Goal: Task Accomplishment & Management: Use online tool/utility

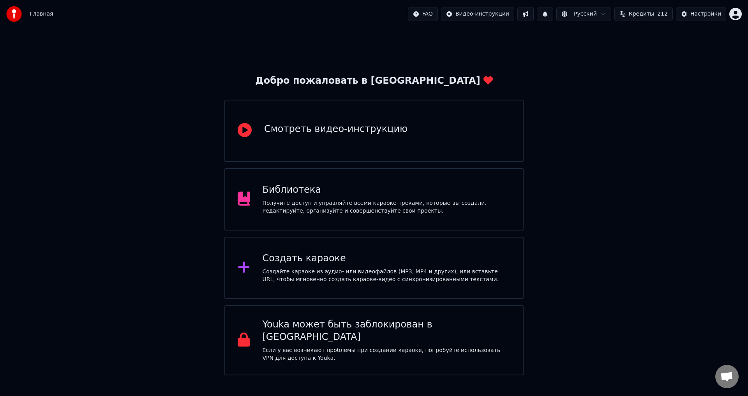
click at [411, 197] on div "Библиотека Получите доступ и управляйте всеми караоке-треками, которые вы созда…" at bounding box center [387, 199] width 248 height 31
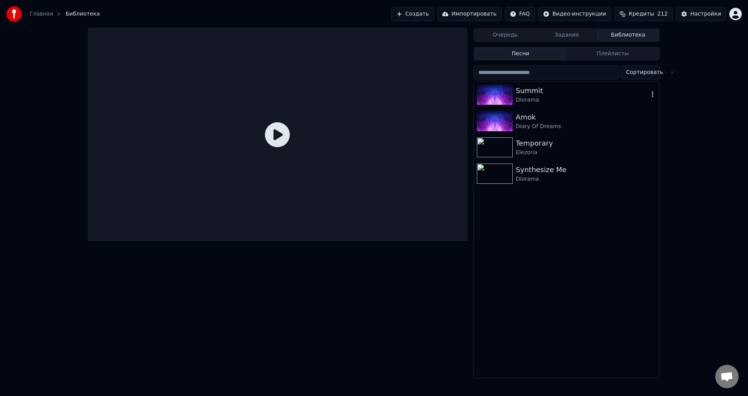
click at [582, 92] on div "Summit" at bounding box center [582, 90] width 133 height 11
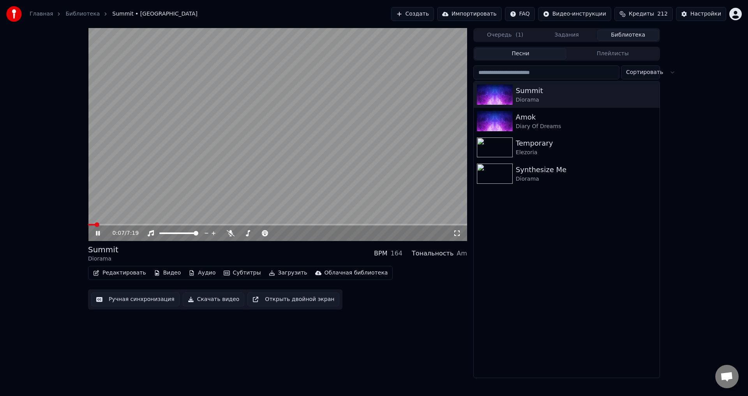
click at [363, 340] on div "0:07 / 7:19 Summit Diorama BPM 164 Тональность Am Редактировать Видео Аудио Суб…" at bounding box center [277, 203] width 379 height 350
click at [199, 275] on button "Аудио" at bounding box center [201, 273] width 33 height 11
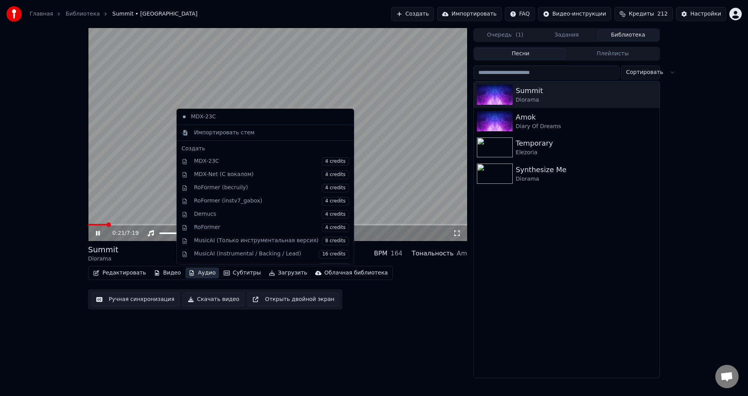
scroll to position [78, 0]
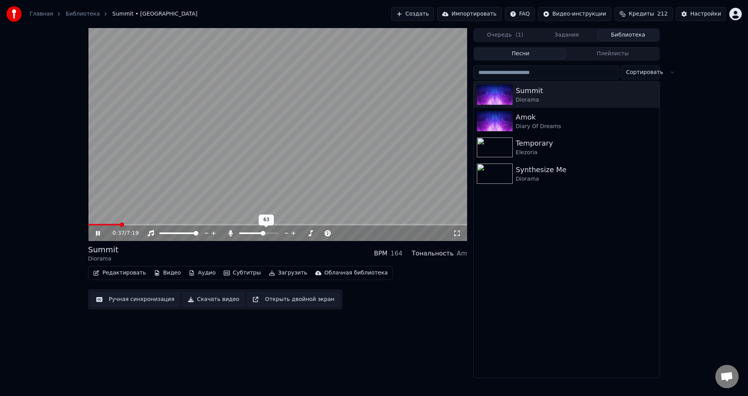
click at [264, 233] on span at bounding box center [258, 234] width 39 height 2
click at [104, 225] on span at bounding box center [105, 225] width 35 height 2
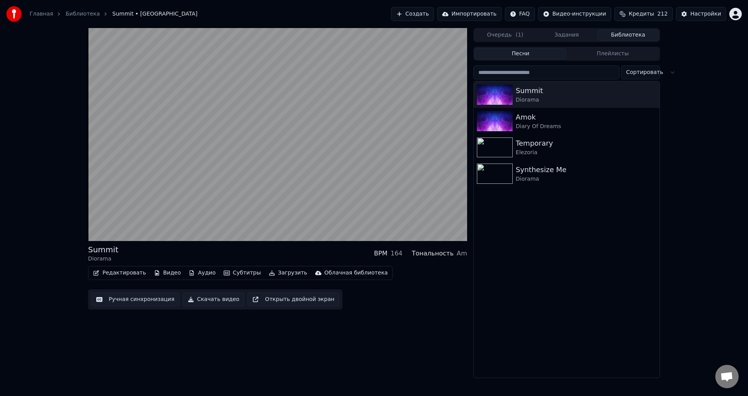
click at [201, 273] on button "Аудио" at bounding box center [201, 273] width 33 height 11
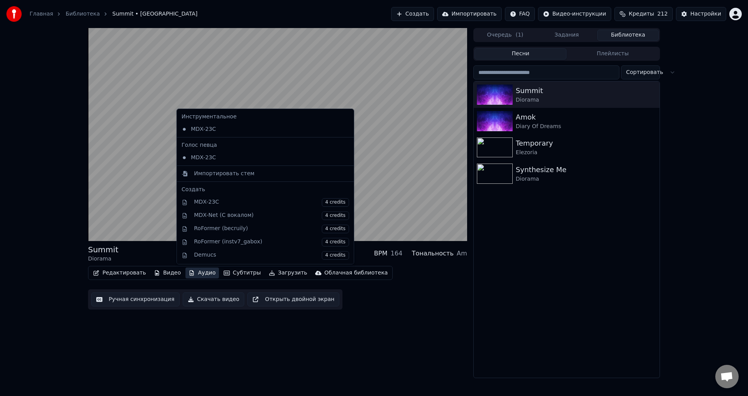
click at [201, 273] on button "Аудио" at bounding box center [201, 273] width 33 height 11
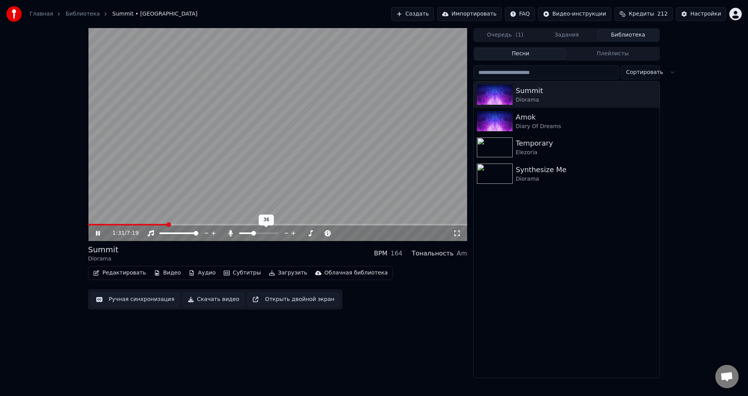
click at [253, 231] on span at bounding box center [253, 233] width 5 height 5
click at [220, 332] on div "1:32 / 7:19 Summit Diorama BPM 164 Тональность Am Редактировать Видео Аудио Суб…" at bounding box center [277, 203] width 379 height 350
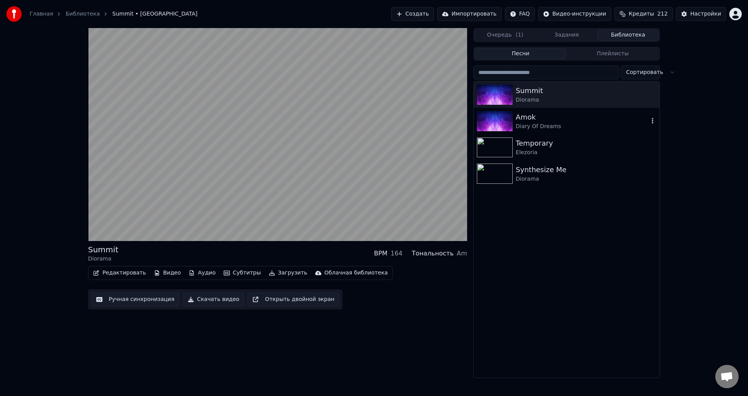
click at [583, 121] on div "Amok" at bounding box center [582, 117] width 133 height 11
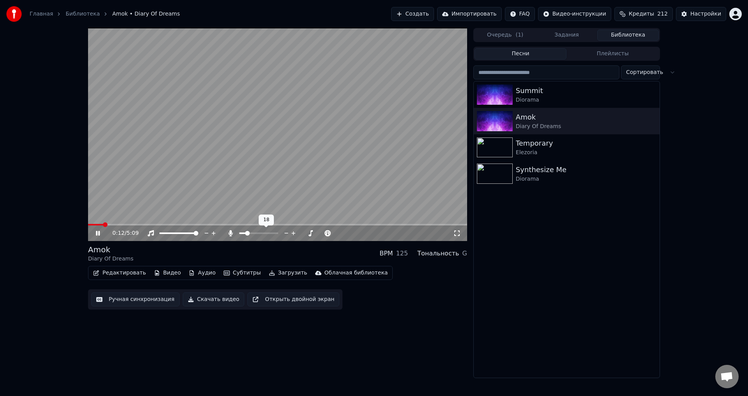
click at [246, 234] on span at bounding box center [247, 233] width 5 height 5
click at [239, 233] on span at bounding box center [241, 233] width 5 height 5
click at [97, 233] on icon at bounding box center [98, 233] width 4 height 5
click at [98, 233] on icon at bounding box center [97, 233] width 5 height 5
click at [253, 232] on span at bounding box center [253, 233] width 5 height 5
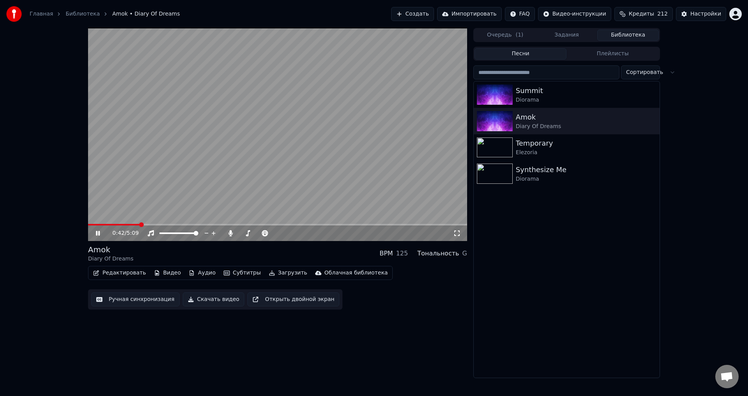
click at [97, 232] on icon at bounding box center [98, 233] width 4 height 5
click at [98, 232] on icon at bounding box center [97, 233] width 5 height 5
click at [98, 233] on icon at bounding box center [103, 233] width 18 height 6
click at [161, 275] on button "Видео" at bounding box center [167, 273] width 33 height 11
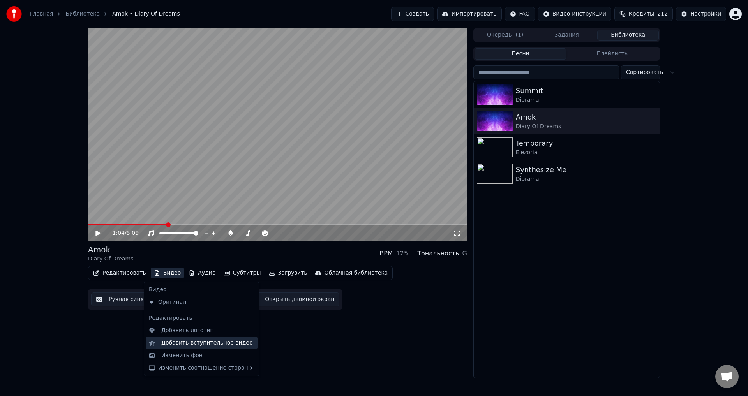
click at [215, 345] on div "Добавить вступительное видео" at bounding box center [207, 343] width 92 height 8
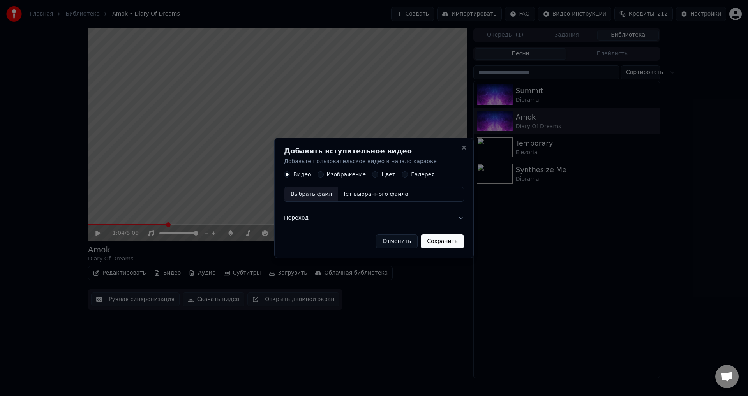
click at [323, 195] on div "Выбрать файл" at bounding box center [311, 195] width 54 height 14
click at [446, 242] on button "Сохранить" at bounding box center [445, 241] width 43 height 14
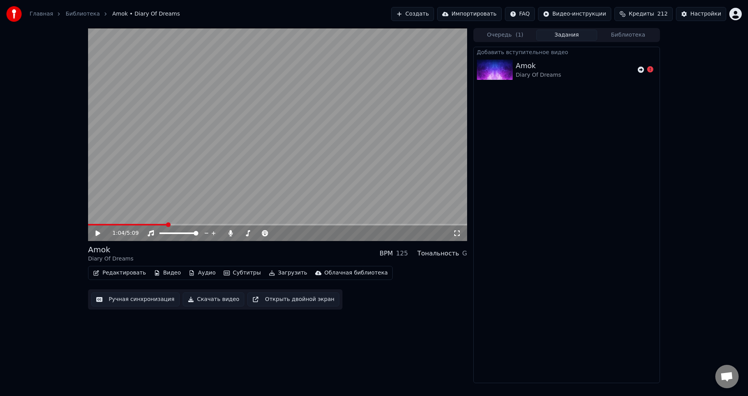
click at [160, 275] on button "Видео" at bounding box center [167, 273] width 33 height 11
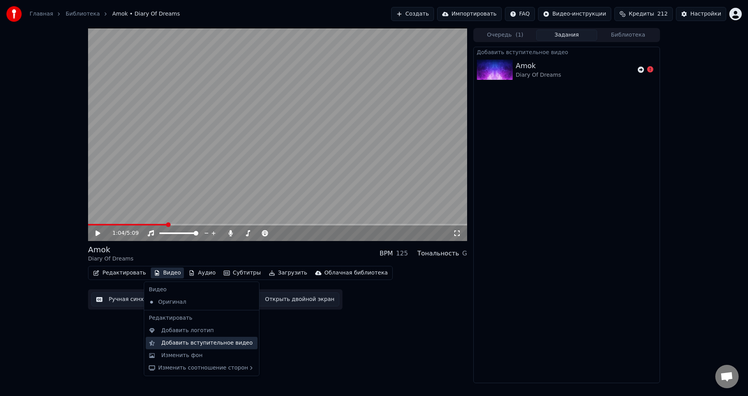
click at [204, 343] on div "Добавить вступительное видео" at bounding box center [207, 343] width 92 height 8
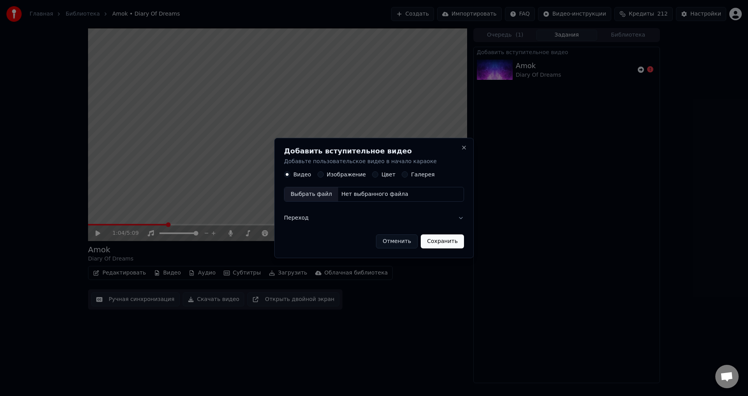
click at [353, 194] on div "Нет выбранного файла" at bounding box center [374, 195] width 73 height 8
click at [461, 217] on button "Переход" at bounding box center [373, 218] width 187 height 20
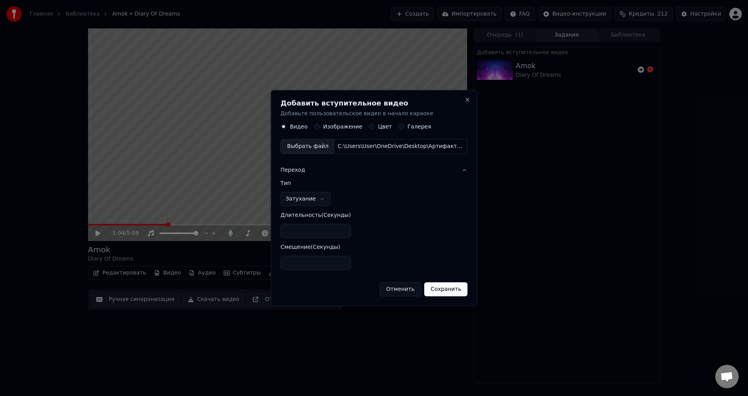
click at [451, 290] on button "Сохранить" at bounding box center [445, 289] width 43 height 14
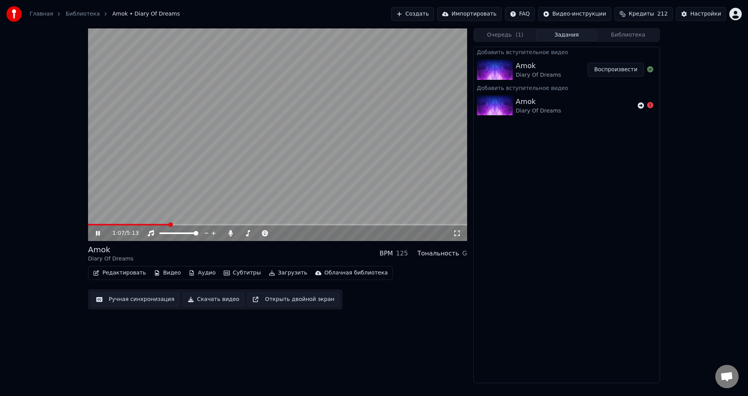
click at [98, 234] on icon at bounding box center [103, 233] width 18 height 6
click at [621, 69] on button "Воспроизвести" at bounding box center [615, 70] width 56 height 14
click at [97, 233] on icon at bounding box center [98, 233] width 4 height 5
click at [700, 14] on div "Настройки" at bounding box center [705, 14] width 31 height 8
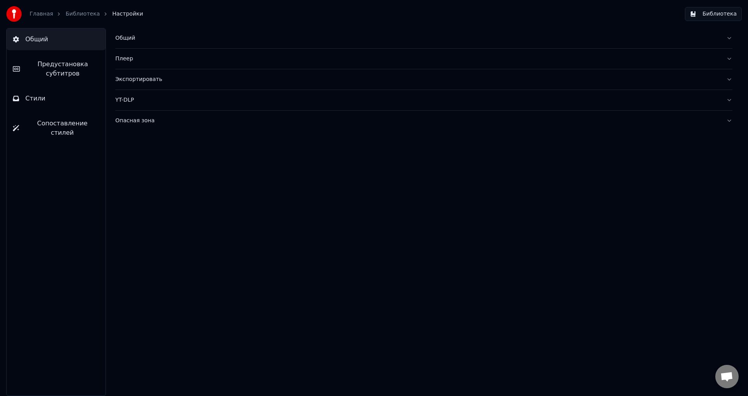
click at [63, 66] on span "Предустановка субтитров" at bounding box center [62, 69] width 73 height 19
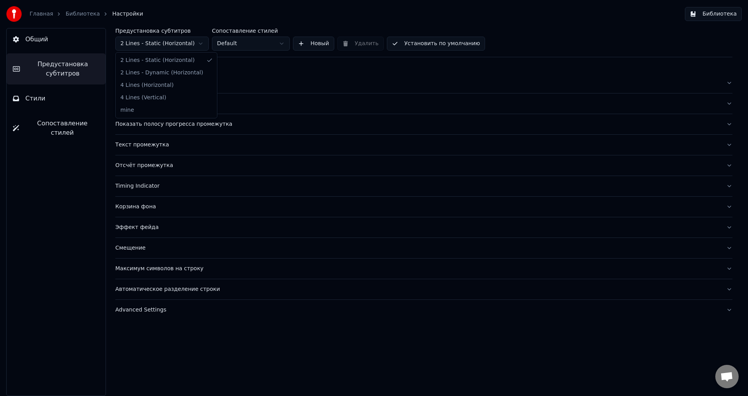
click at [161, 49] on body "Главная Библиотека Настройки Библиотека Общий Предустановка субтитров Стили Соп…" at bounding box center [374, 198] width 748 height 396
click at [137, 102] on div "Название песни" at bounding box center [417, 104] width 604 height 8
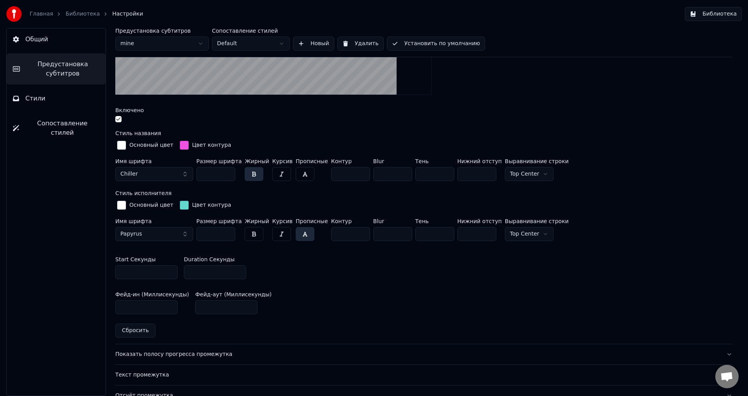
scroll to position [195, 0]
click at [138, 271] on input "*" at bounding box center [146, 272] width 62 height 14
drag, startPoint x: 139, startPoint y: 271, endPoint x: 107, endPoint y: 271, distance: 31.5
click at [107, 271] on div "Предустановка субтитров mine Сопоставление стилей Default Новый Удалить Установ…" at bounding box center [424, 212] width 648 height 368
type input "**"
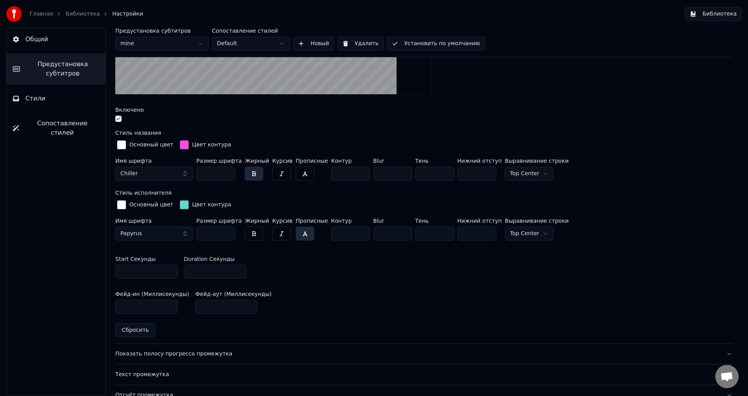
click at [335, 278] on div "Start Секунды ** Duration Секунды *" at bounding box center [423, 267] width 617 height 35
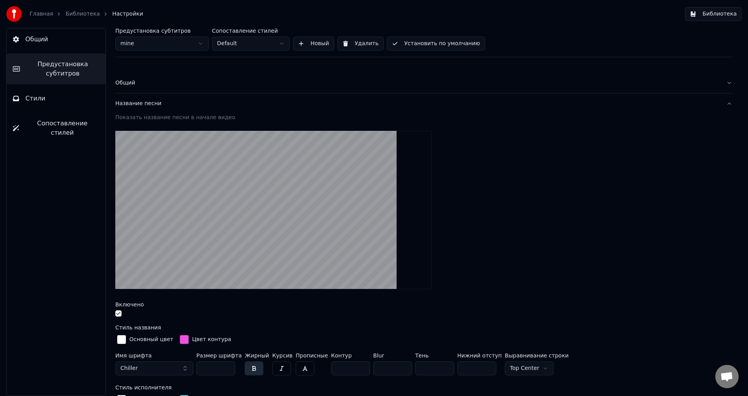
click at [721, 15] on button "Библиотека" at bounding box center [713, 14] width 57 height 14
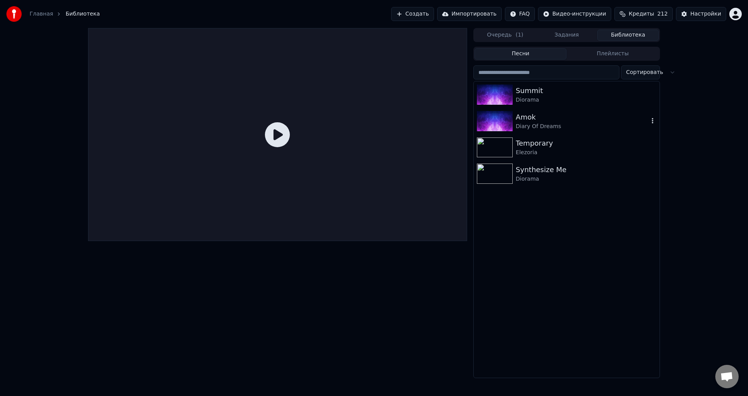
click at [567, 121] on div "Amok" at bounding box center [582, 117] width 133 height 11
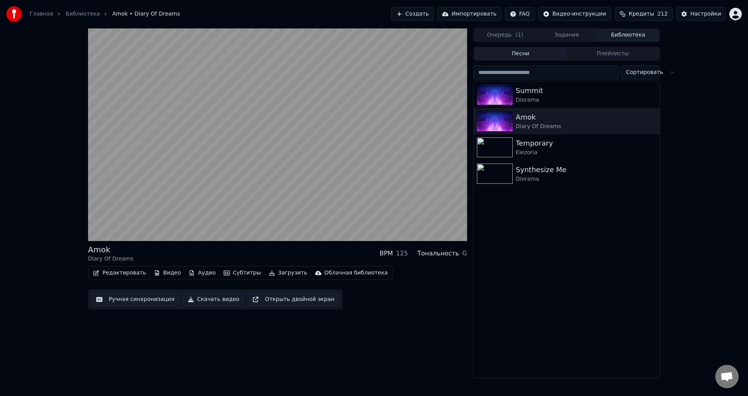
click at [165, 273] on button "Видео" at bounding box center [167, 273] width 33 height 11
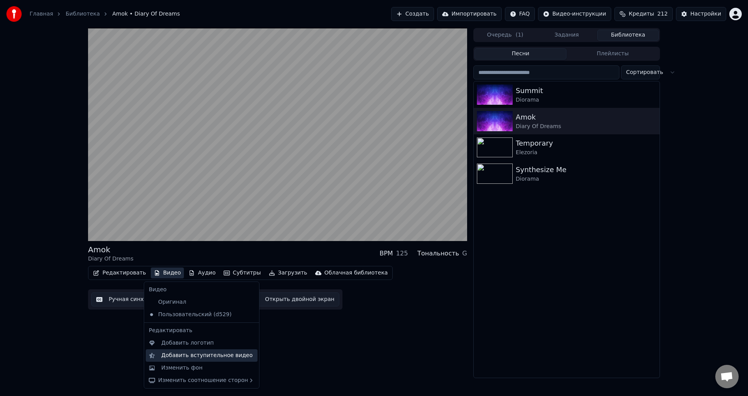
click at [196, 357] on div "Добавить вступительное видео" at bounding box center [207, 356] width 92 height 8
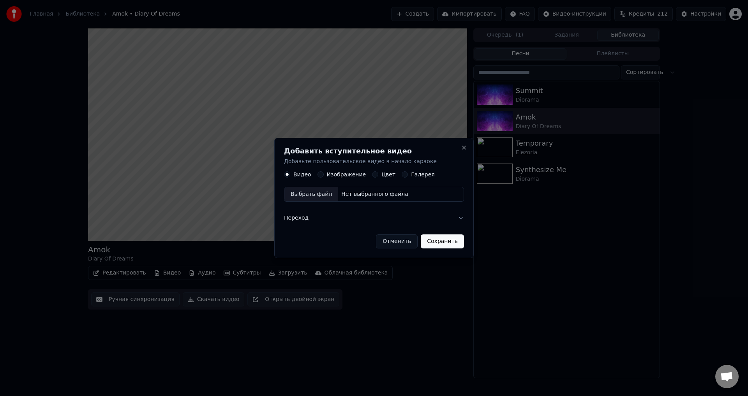
click at [458, 217] on button "Переход" at bounding box center [374, 218] width 180 height 20
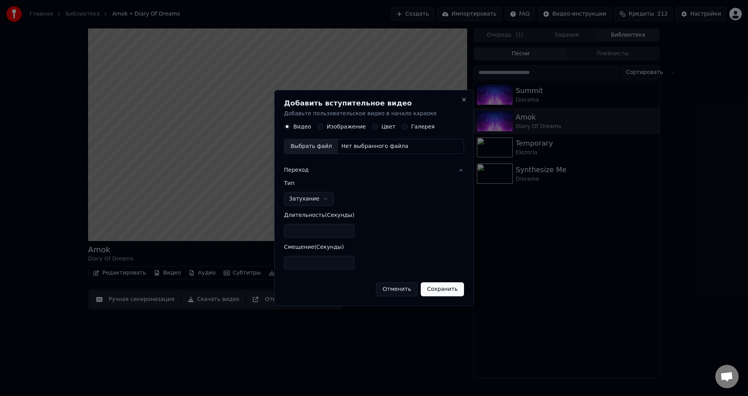
drag, startPoint x: 309, startPoint y: 235, endPoint x: 277, endPoint y: 235, distance: 32.7
click at [277, 235] on div "**********" at bounding box center [373, 198] width 199 height 217
type input "*"
click at [422, 230] on div "**********" at bounding box center [374, 228] width 180 height 96
drag, startPoint x: 297, startPoint y: 265, endPoint x: 231, endPoint y: 256, distance: 67.2
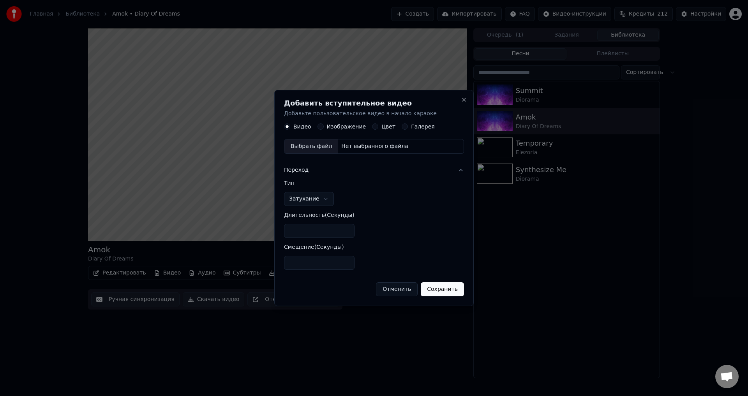
click at [231, 256] on body "**********" at bounding box center [374, 198] width 748 height 396
type input "*"
drag, startPoint x: 400, startPoint y: 212, endPoint x: 379, endPoint y: 162, distance: 55.0
click at [400, 212] on div "**********" at bounding box center [374, 228] width 180 height 96
click at [365, 144] on div "Нет выбранного файла" at bounding box center [374, 147] width 73 height 8
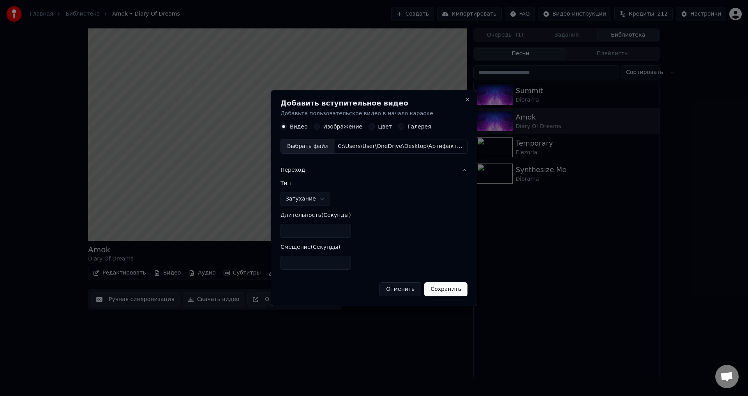
click at [447, 293] on button "Сохранить" at bounding box center [445, 289] width 43 height 14
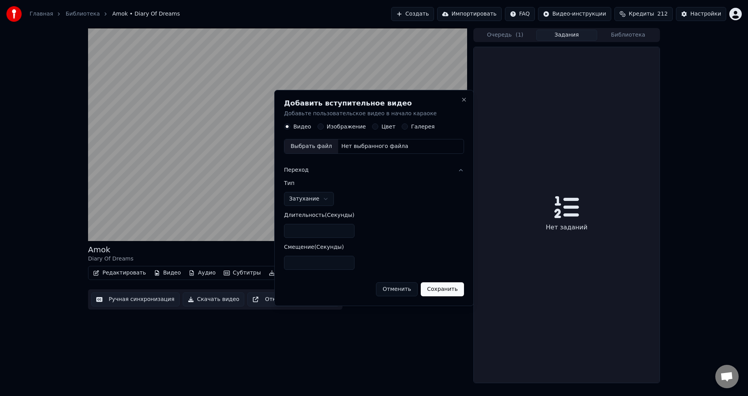
type input "*"
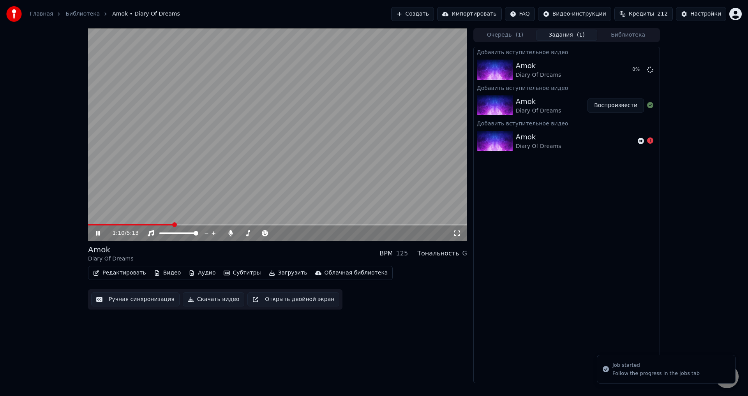
click at [98, 237] on div "1:10 / 5:13" at bounding box center [277, 233] width 373 height 8
click at [99, 233] on icon at bounding box center [98, 233] width 4 height 5
click at [88, 227] on span at bounding box center [90, 224] width 5 height 5
click at [165, 274] on button "Видео" at bounding box center [167, 273] width 33 height 11
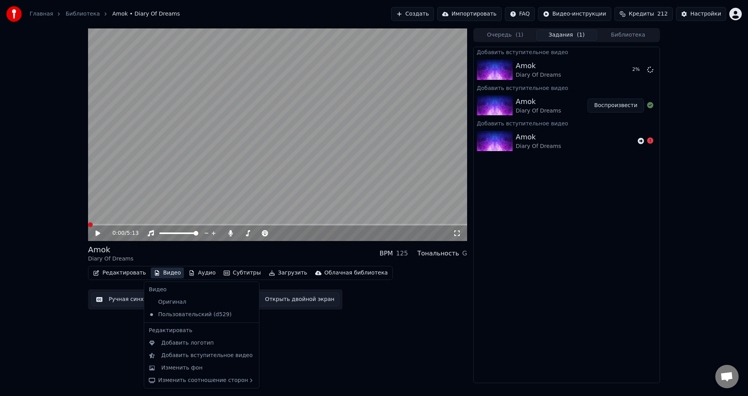
click at [166, 273] on button "Видео" at bounding box center [167, 273] width 33 height 11
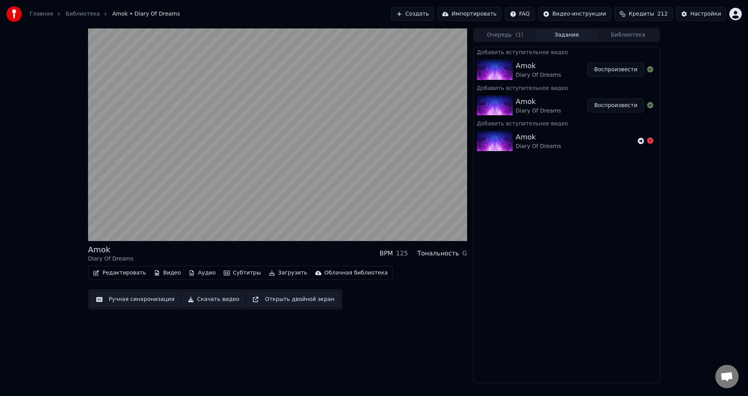
click at [618, 69] on button "Воспроизвести" at bounding box center [615, 70] width 56 height 14
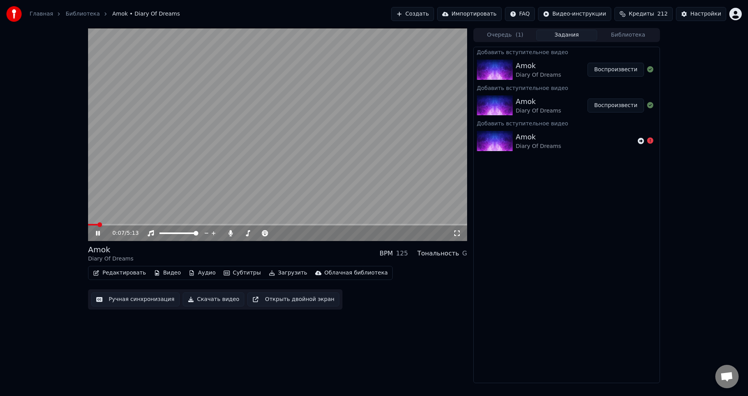
click at [97, 233] on icon at bounding box center [98, 233] width 4 height 5
click at [705, 12] on div "Настройки" at bounding box center [705, 14] width 31 height 8
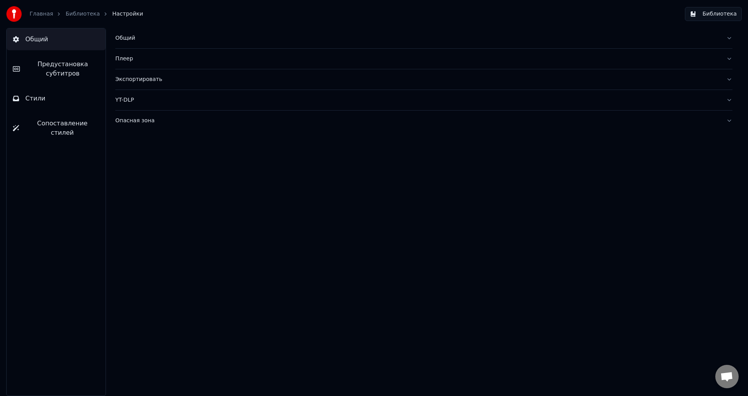
click at [721, 12] on button "Библиотека" at bounding box center [713, 14] width 57 height 14
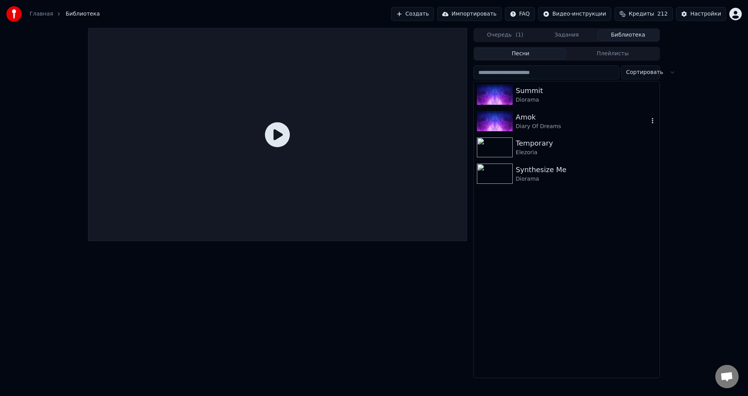
click at [576, 120] on div "Amok" at bounding box center [582, 117] width 133 height 11
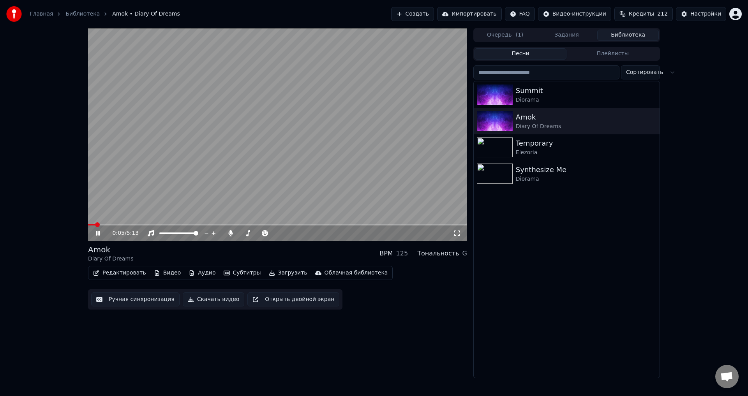
click at [582, 240] on div "Summit Diorama Amok Diary Of Dreams Temporary Elezoria Synthesize Me Diorama" at bounding box center [567, 229] width 186 height 296
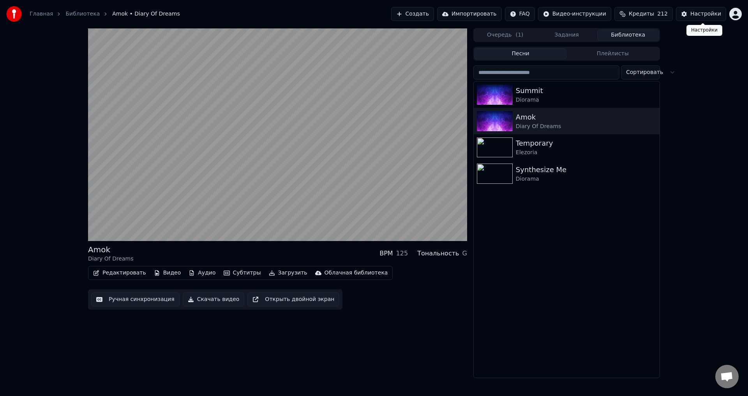
click at [706, 12] on div "Настройки" at bounding box center [705, 14] width 31 height 8
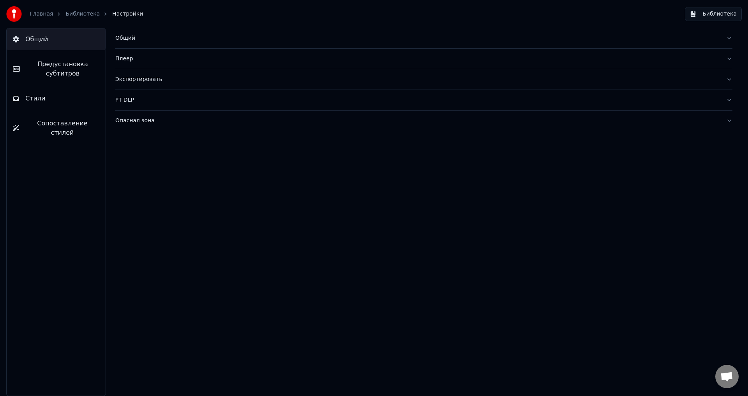
click at [70, 70] on span "Предустановка субтитров" at bounding box center [62, 69] width 73 height 19
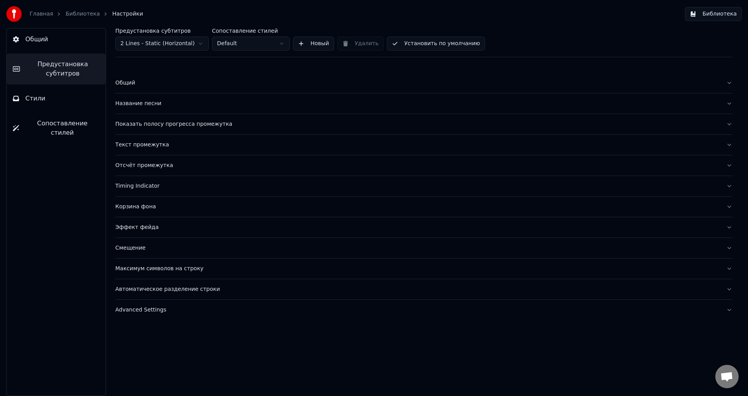
click at [141, 104] on div "Название песни" at bounding box center [417, 104] width 604 height 8
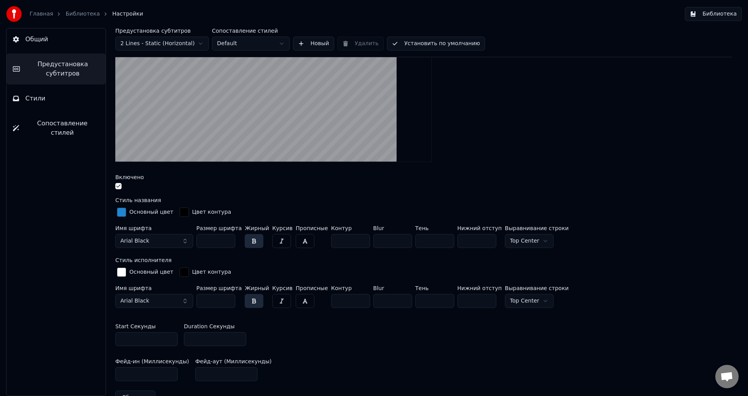
scroll to position [78, 0]
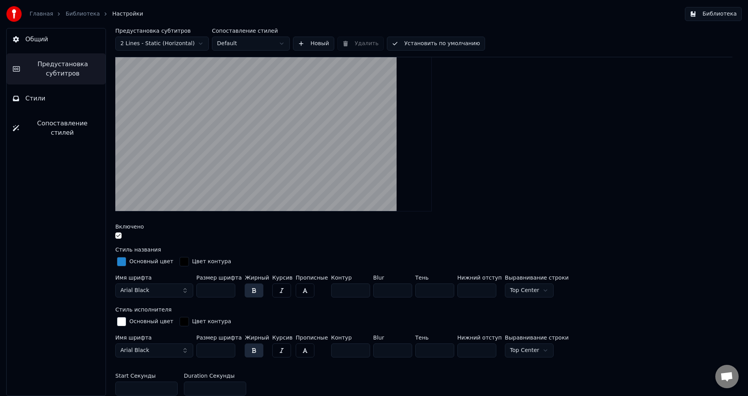
click at [147, 44] on html "Главная Библиотека Настройки Библиотека Общий Предустановка субтитров Стили Соп…" at bounding box center [374, 198] width 748 height 396
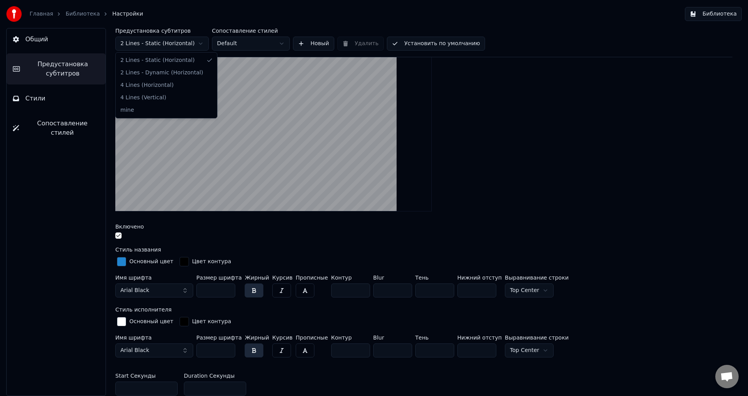
type input "***"
type input "*"
type input "**"
type input "*"
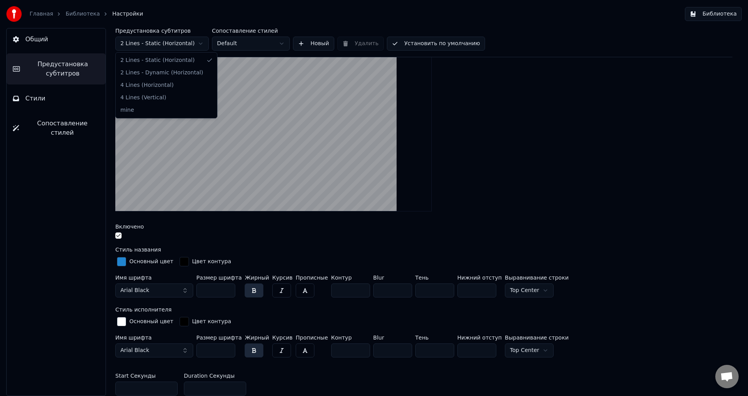
type input "**"
type input "*"
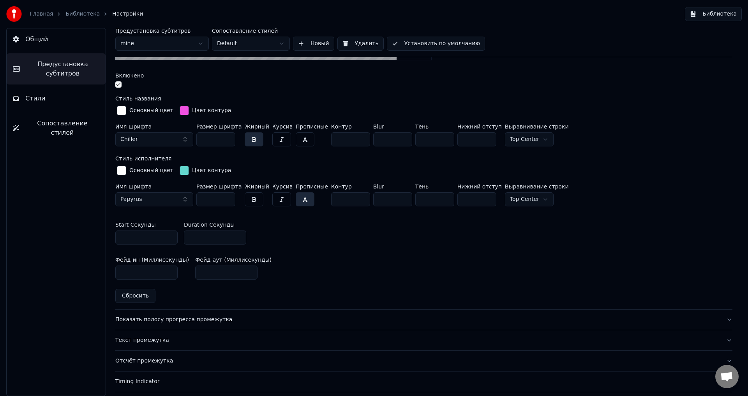
scroll to position [234, 0]
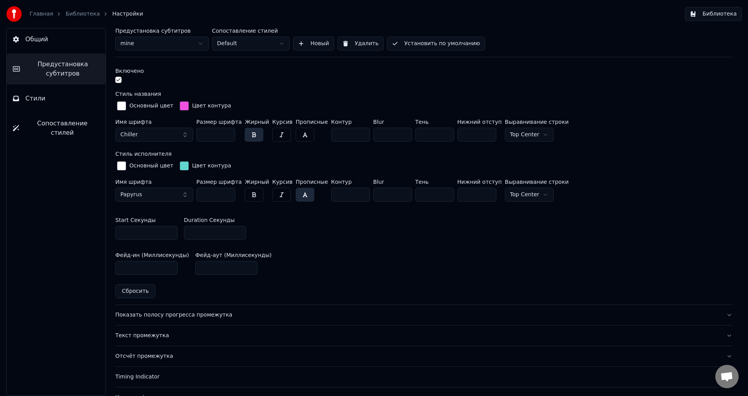
click at [143, 233] on input "**" at bounding box center [146, 233] width 62 height 14
type input "**"
click at [337, 247] on div "Фейд-ин (Миллисекунды) *** Фейд-аут (Миллисекунды) ***" at bounding box center [423, 263] width 617 height 35
click at [481, 261] on div "Фейд-ин (Миллисекунды) *** Фейд-аут (Миллисекунды) ***" at bounding box center [423, 263] width 617 height 35
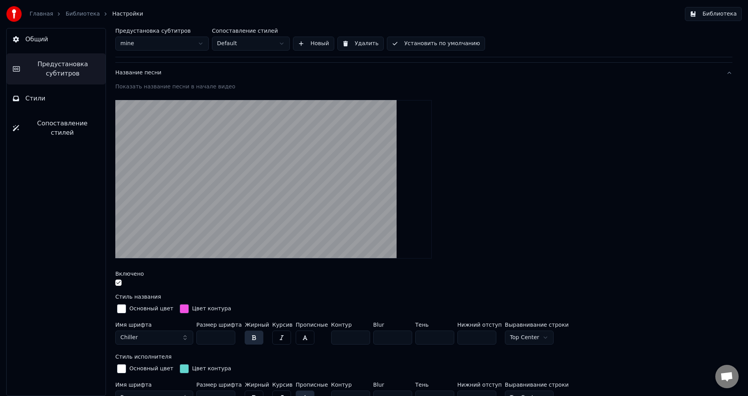
scroll to position [0, 0]
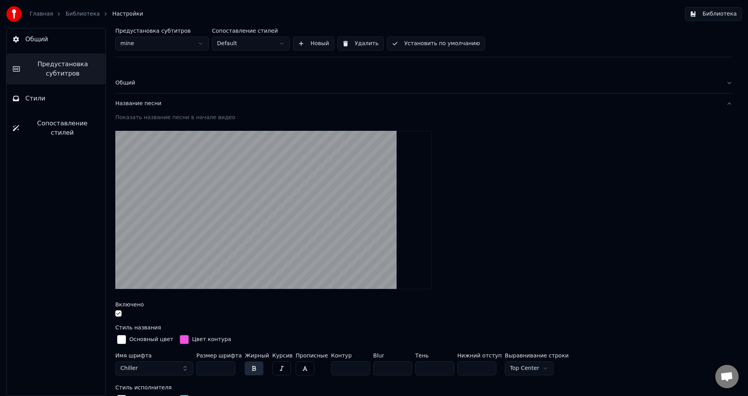
click at [430, 45] on button "Установить по умолчанию" at bounding box center [436, 44] width 98 height 14
click at [714, 12] on button "Библиотека" at bounding box center [713, 14] width 57 height 14
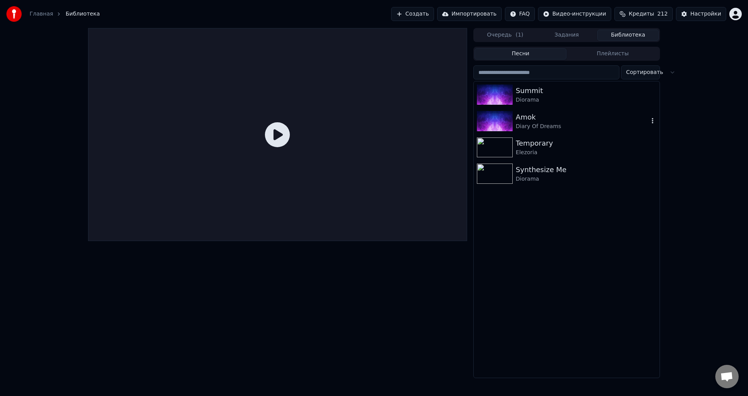
click at [573, 128] on div "Diary Of Dreams" at bounding box center [582, 127] width 133 height 8
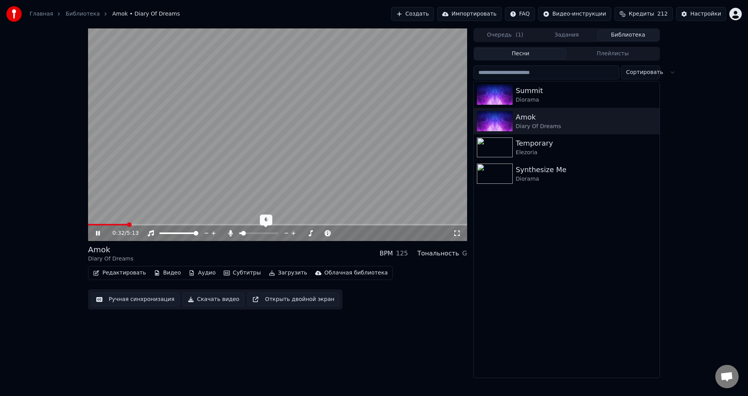
click at [241, 236] on span at bounding box center [243, 233] width 5 height 5
click at [239, 231] on span at bounding box center [241, 233] width 5 height 5
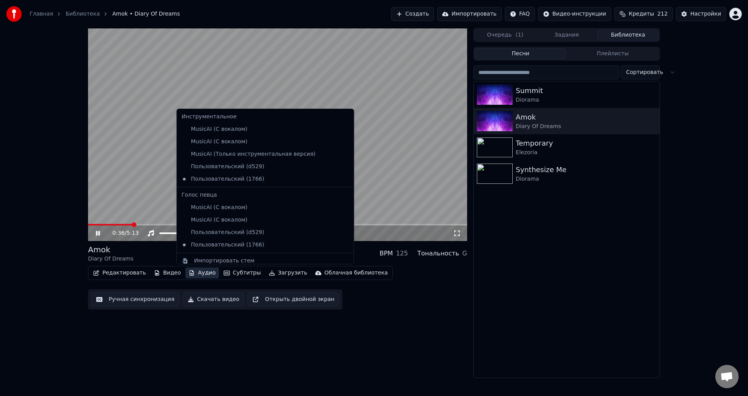
click at [195, 275] on button "Аудио" at bounding box center [201, 273] width 33 height 11
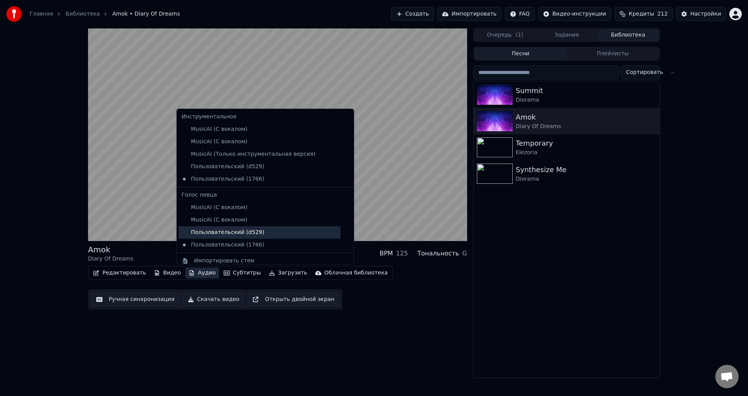
click at [243, 232] on div "Пользовательский (d529)" at bounding box center [259, 232] width 162 height 12
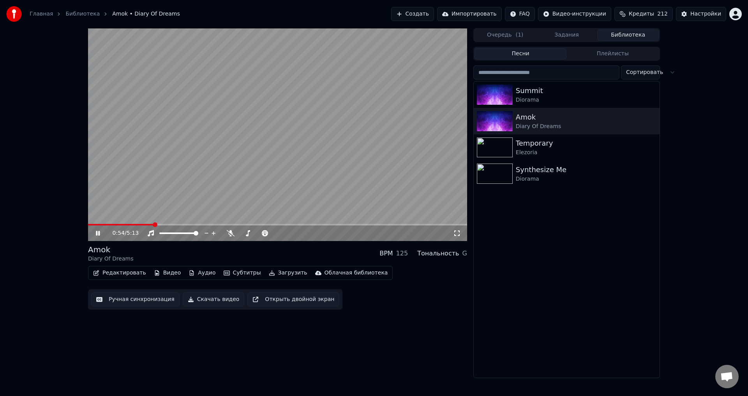
click at [193, 272] on button "Аудио" at bounding box center [201, 273] width 33 height 11
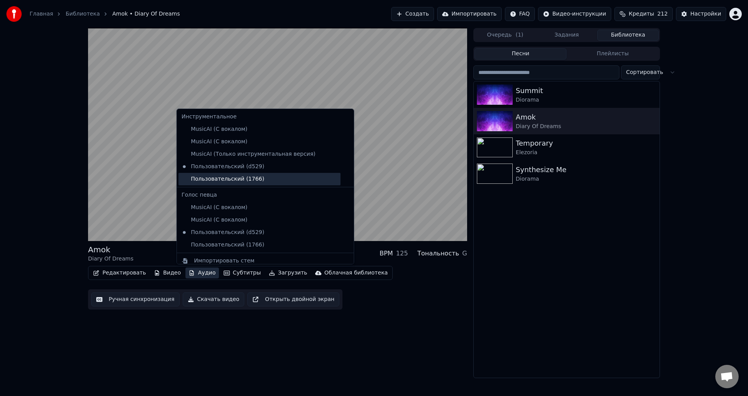
click at [241, 177] on div "Пользовательский (1766)" at bounding box center [259, 179] width 162 height 12
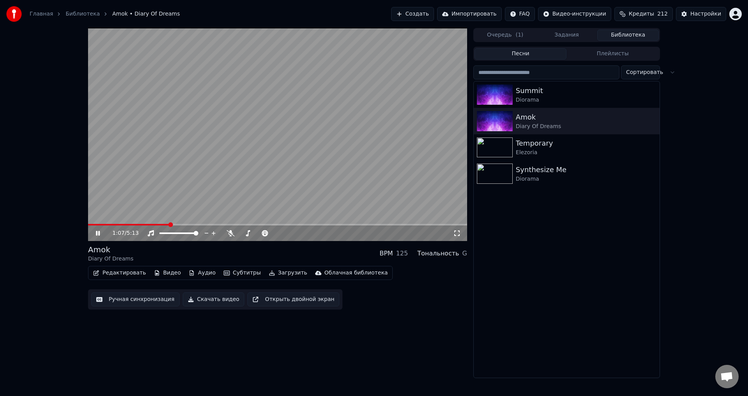
click at [199, 273] on button "Аудио" at bounding box center [201, 273] width 33 height 11
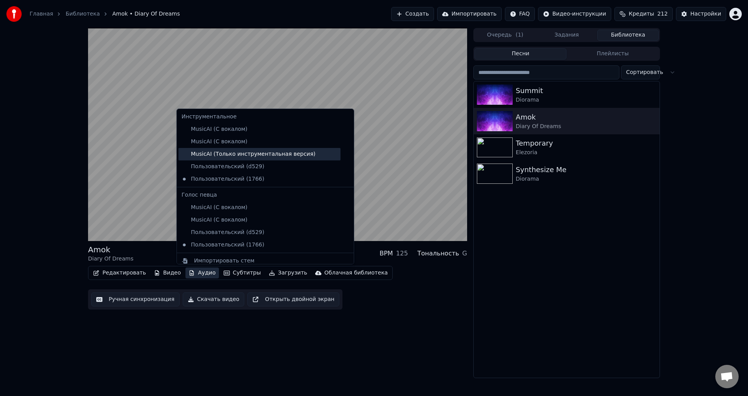
click at [230, 157] on div "MusicAI (Только инструментальная версия)" at bounding box center [259, 154] width 162 height 12
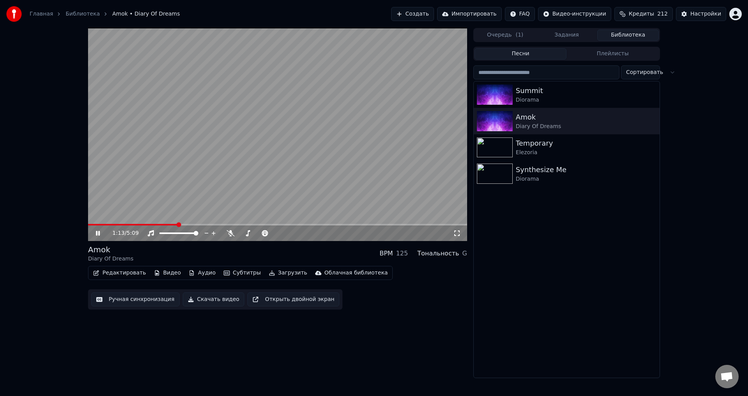
click at [94, 233] on div "1:13 / 5:09" at bounding box center [277, 233] width 373 height 8
click at [231, 234] on icon at bounding box center [231, 233] width 8 height 6
click at [163, 272] on button "Видео" at bounding box center [167, 273] width 33 height 11
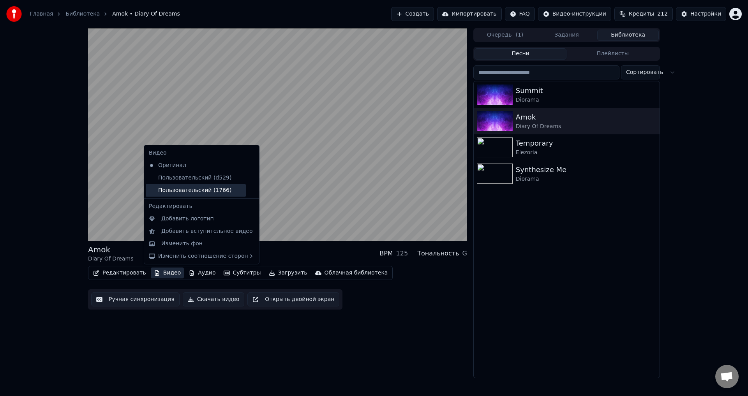
click at [204, 189] on div "Пользовательский (1766)" at bounding box center [196, 190] width 100 height 12
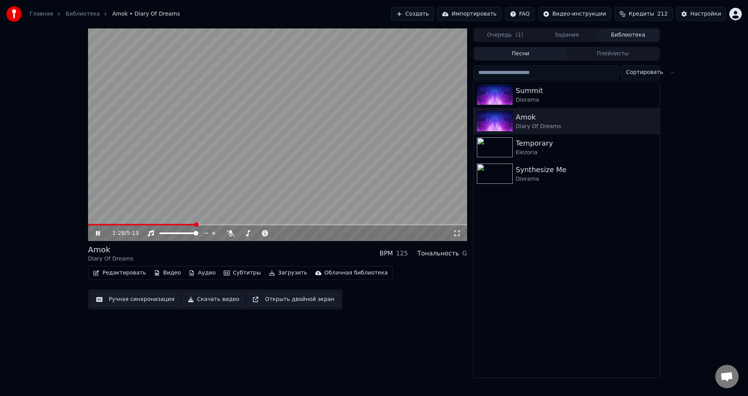
click at [194, 274] on button "Аудио" at bounding box center [201, 273] width 33 height 11
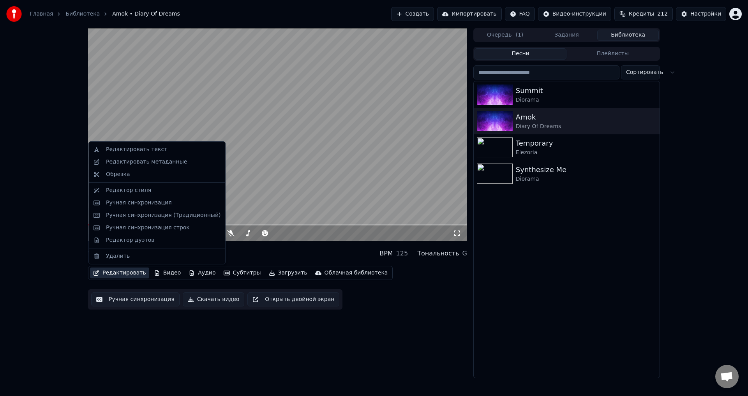
click at [35, 271] on div "1:34 / 5:13 Amok Diary Of Dreams BPM 125 Тональность G Редактировать Видео Ауди…" at bounding box center [374, 203] width 748 height 350
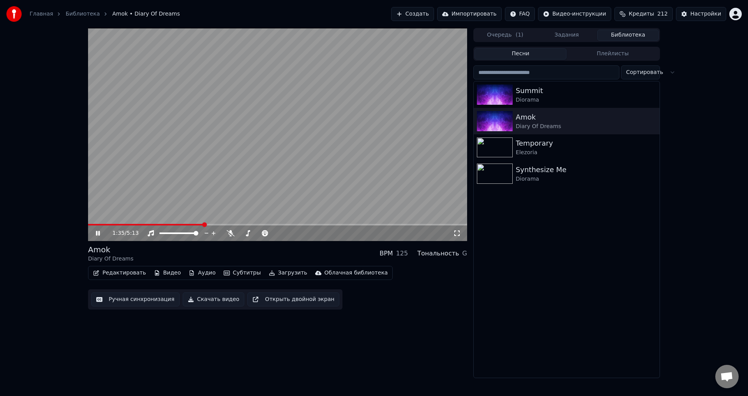
click at [97, 233] on icon at bounding box center [98, 233] width 4 height 5
click at [88, 222] on span at bounding box center [90, 224] width 5 height 5
click at [94, 234] on div "0:00 / 5:13" at bounding box center [277, 233] width 373 height 8
click at [98, 233] on icon at bounding box center [97, 233] width 5 height 5
click at [98, 233] on icon at bounding box center [103, 233] width 18 height 6
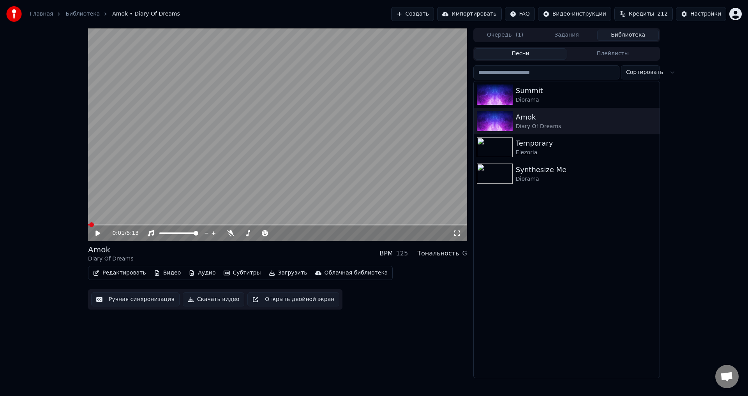
click at [166, 273] on button "Видео" at bounding box center [167, 273] width 33 height 11
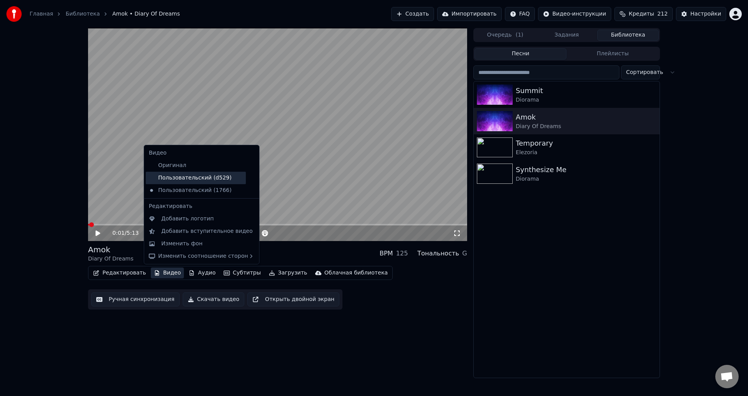
click at [201, 178] on div "Пользовательский (d529)" at bounding box center [196, 178] width 100 height 12
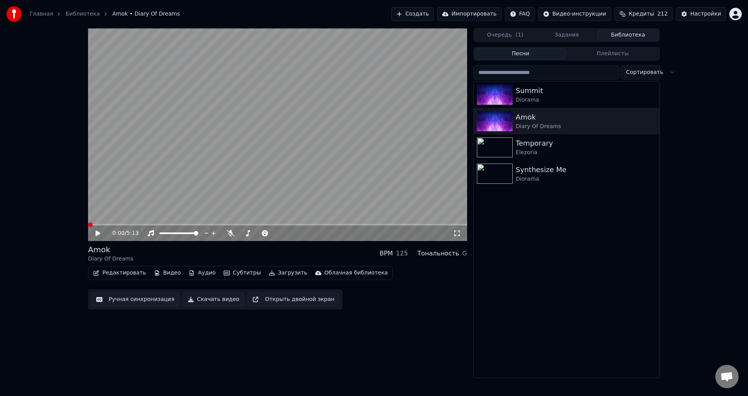
click at [98, 236] on icon at bounding box center [103, 233] width 18 height 6
click at [148, 225] on span at bounding box center [277, 225] width 379 height 2
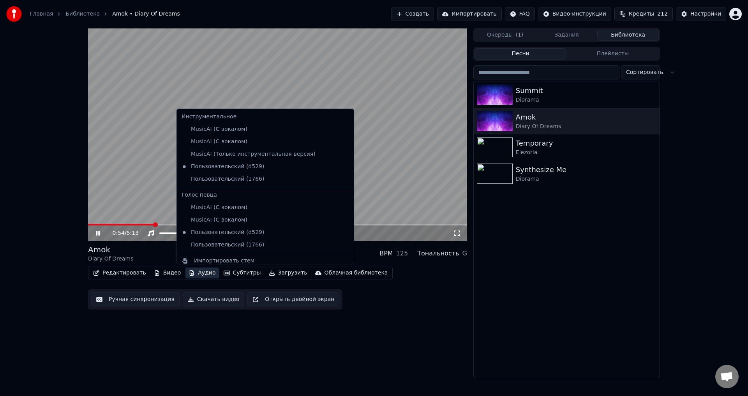
click at [197, 272] on button "Аудио" at bounding box center [201, 273] width 33 height 11
click at [235, 153] on div "MusicAI (Только инструментальная версия)" at bounding box center [259, 154] width 162 height 12
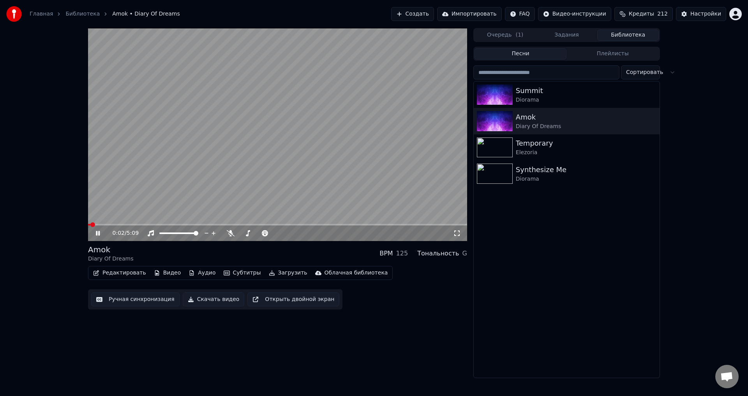
click at [90, 226] on span at bounding box center [89, 225] width 2 height 2
click at [88, 224] on span at bounding box center [90, 224] width 5 height 5
click at [192, 273] on button "Аудио" at bounding box center [201, 273] width 33 height 11
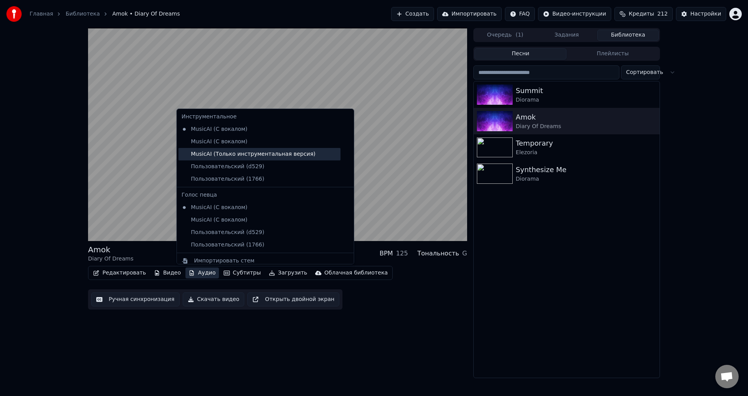
click at [234, 153] on div "MusicAI (Только инструментальная версия)" at bounding box center [259, 154] width 162 height 12
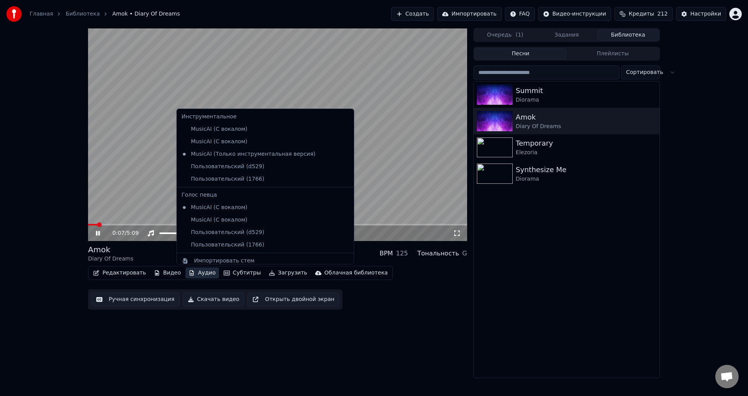
click at [197, 274] on button "Аудио" at bounding box center [201, 273] width 33 height 11
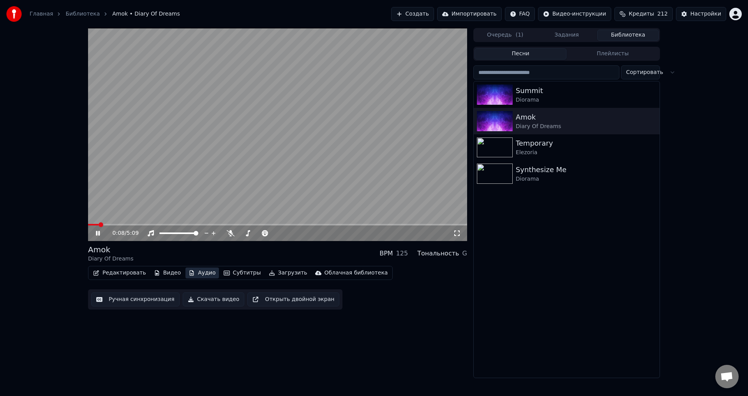
click at [197, 274] on button "Аудио" at bounding box center [201, 273] width 33 height 11
click at [162, 224] on span at bounding box center [277, 225] width 379 height 2
click at [261, 234] on span at bounding box center [260, 233] width 5 height 5
click at [239, 231] on span at bounding box center [241, 233] width 5 height 5
click at [95, 233] on icon at bounding box center [103, 233] width 18 height 6
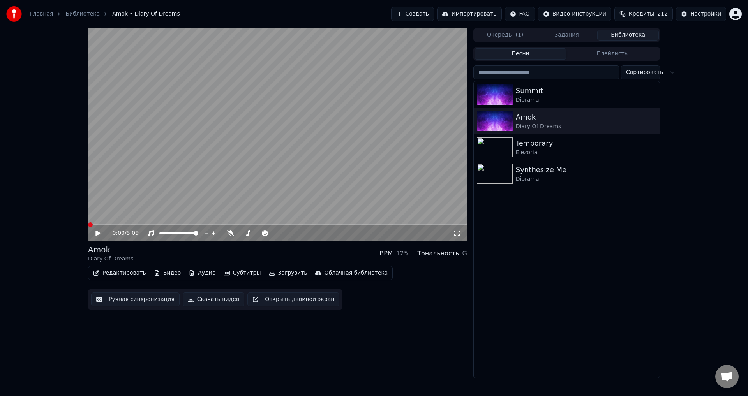
click at [88, 227] on span at bounding box center [90, 224] width 5 height 5
click at [97, 234] on icon at bounding box center [97, 233] width 5 height 5
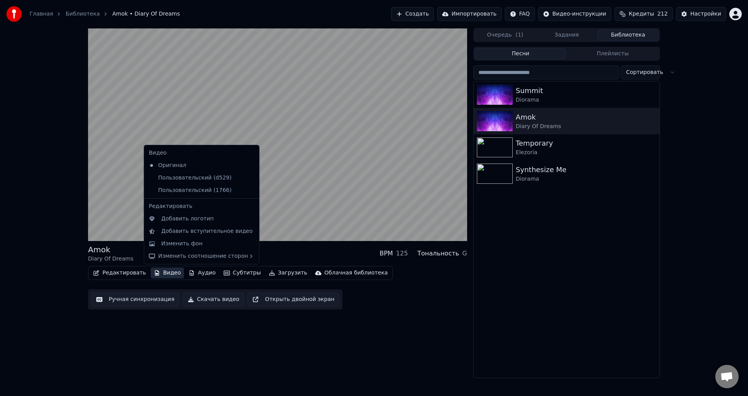
click at [165, 273] on button "Видео" at bounding box center [167, 273] width 33 height 11
click at [196, 190] on div "Пользовательский (1766)" at bounding box center [196, 190] width 100 height 12
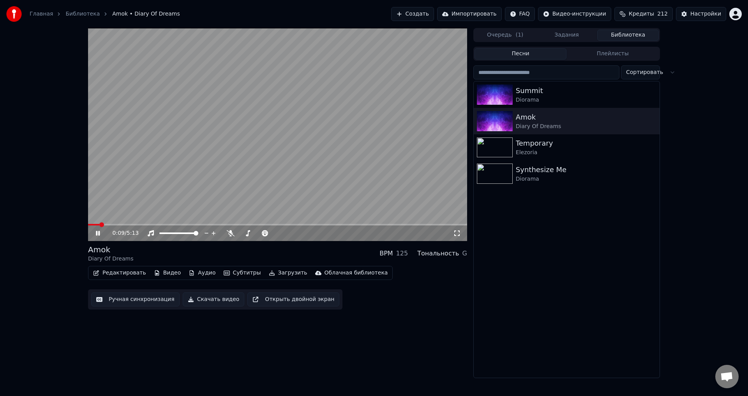
click at [97, 233] on icon at bounding box center [98, 233] width 4 height 5
click at [201, 273] on button "Аудио" at bounding box center [201, 273] width 33 height 11
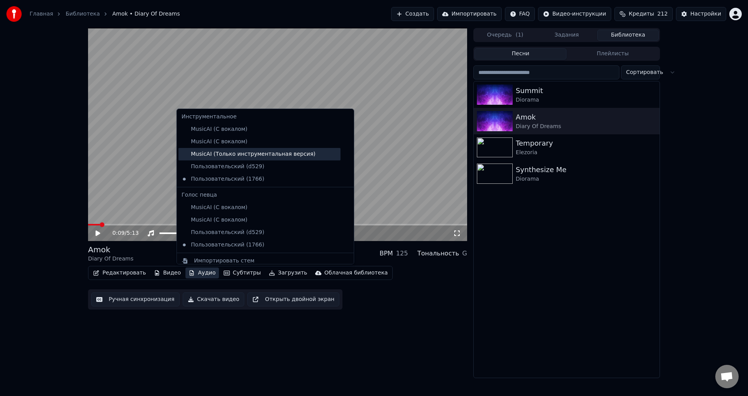
click at [248, 155] on div "MusicAI (Только инструментальная версия)" at bounding box center [259, 154] width 162 height 12
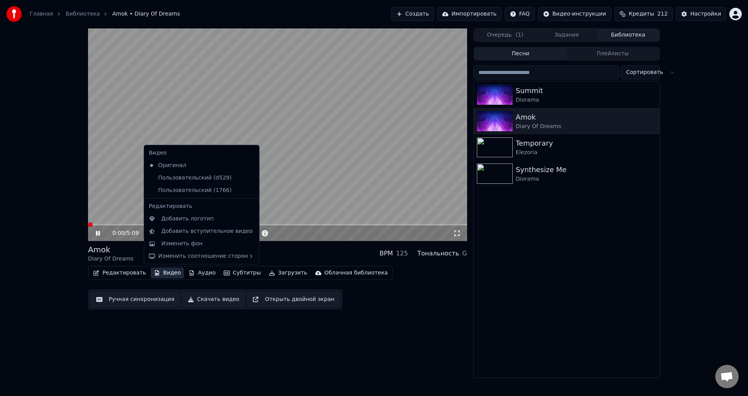
click at [161, 272] on button "Видео" at bounding box center [167, 273] width 33 height 11
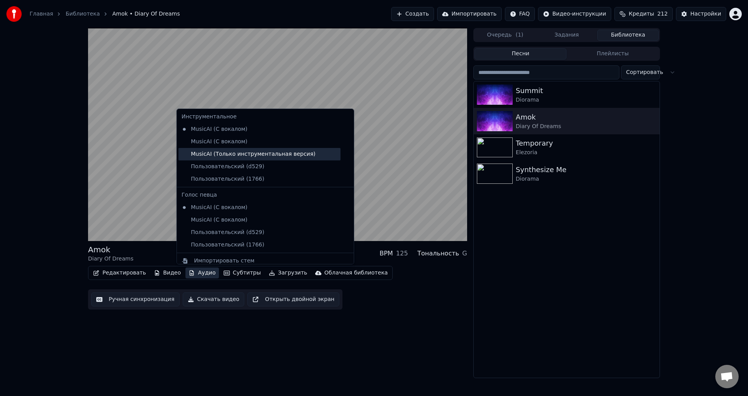
click at [225, 155] on div "MusicAI (Только инструментальная версия)" at bounding box center [259, 154] width 162 height 12
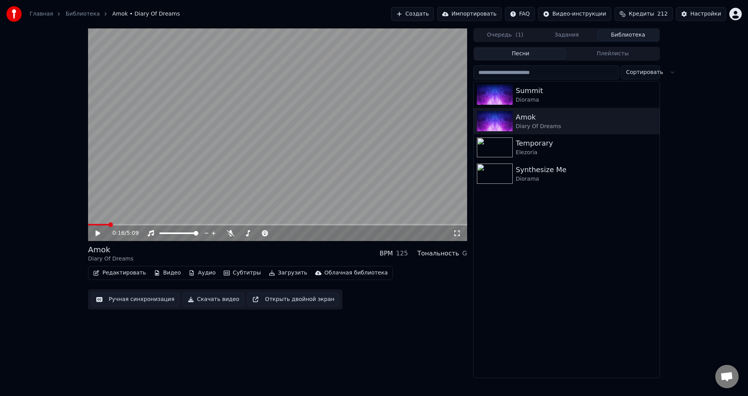
click at [189, 270] on button "Аудио" at bounding box center [201, 273] width 33 height 11
click at [88, 222] on span at bounding box center [90, 224] width 5 height 5
click at [566, 144] on div "Temporary" at bounding box center [582, 143] width 133 height 11
